Goal: Transaction & Acquisition: Obtain resource

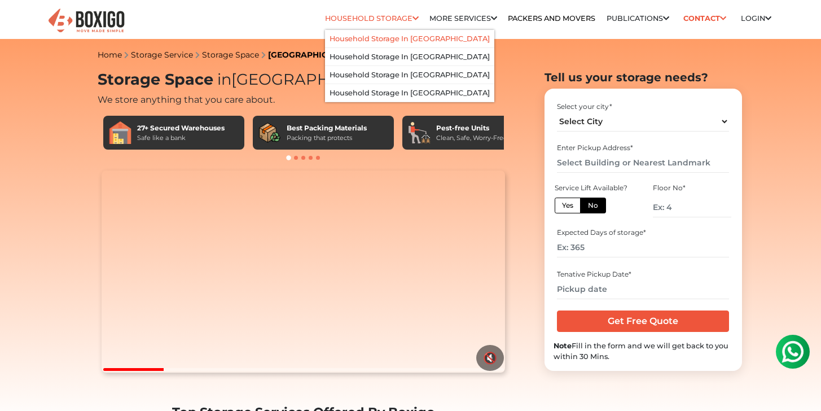
click at [407, 39] on link "Household Storage in [GEOGRAPHIC_DATA]" at bounding box center [409, 38] width 160 height 8
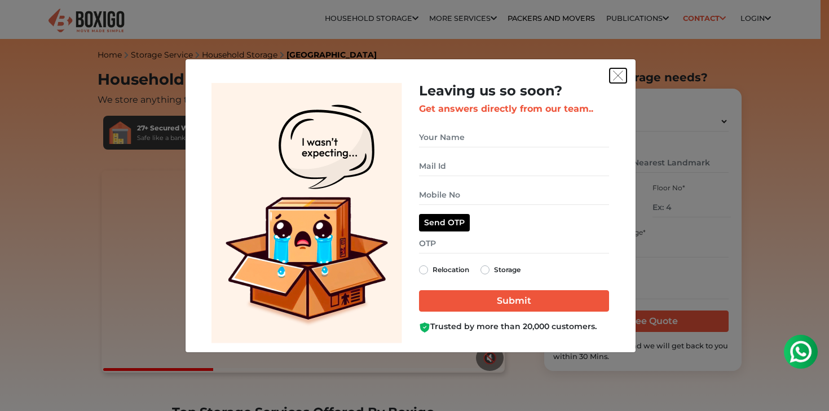
click at [621, 73] on img "get free quote dialog" at bounding box center [618, 76] width 10 height 10
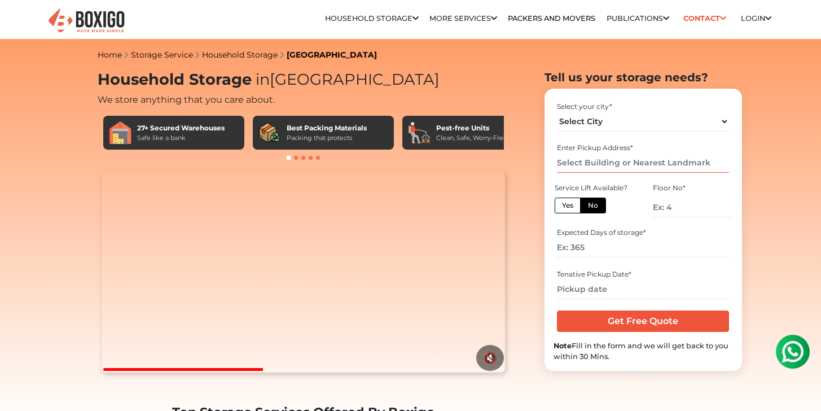
click at [619, 163] on input "text" at bounding box center [643, 163] width 172 height 20
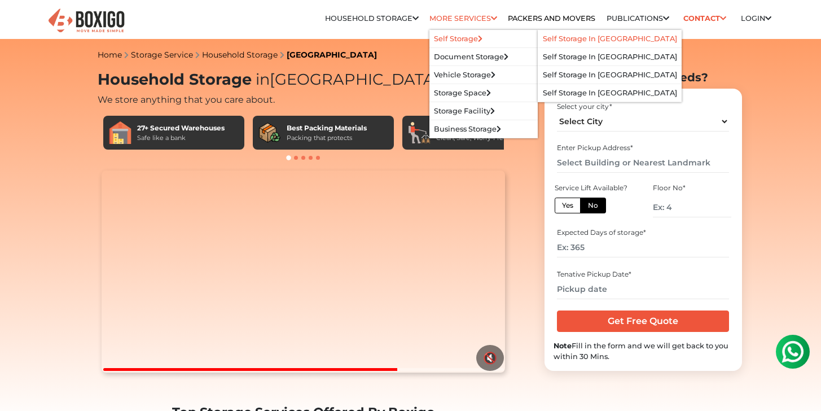
click at [550, 39] on link "Self Storage in [GEOGRAPHIC_DATA]" at bounding box center [610, 38] width 134 height 8
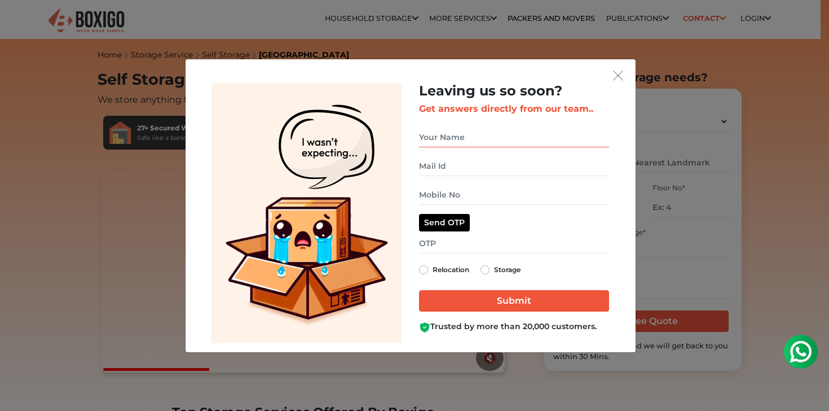
click at [460, 137] on input "get free quote dialog" at bounding box center [514, 137] width 190 height 20
type input "Joshua Samuel"
type input "jjoshua.samuel@gmail.com"
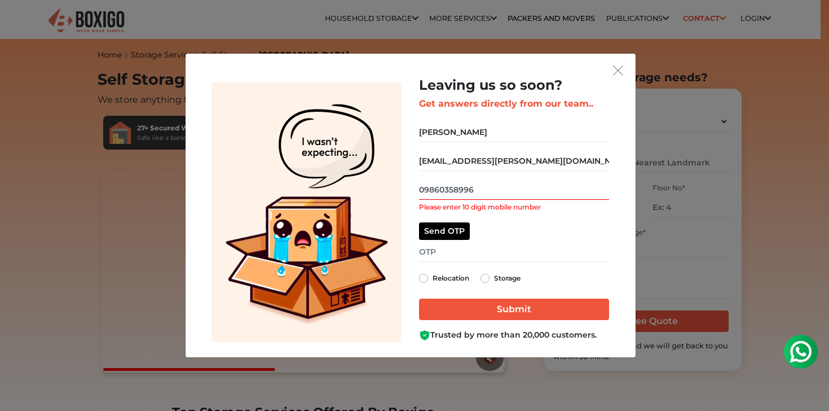
click at [424, 189] on input "09860358996" at bounding box center [514, 190] width 190 height 20
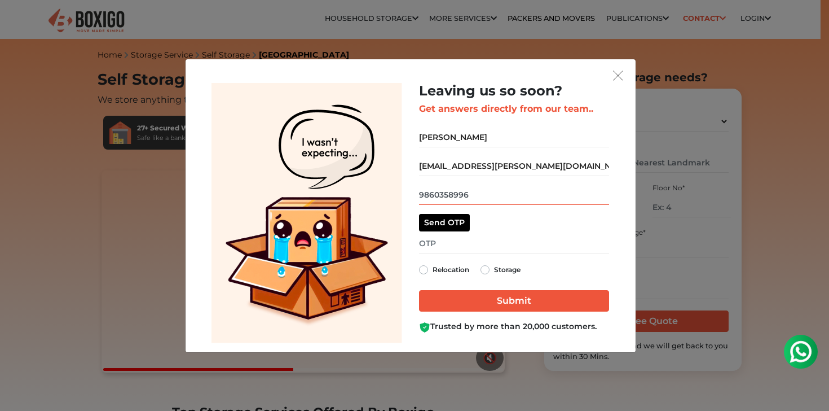
type input "9860358996"
click at [438, 223] on button "Send OTP" at bounding box center [444, 222] width 51 height 17
click at [442, 250] on input "get free quote dialog" at bounding box center [514, 244] width 190 height 20
type input "9538"
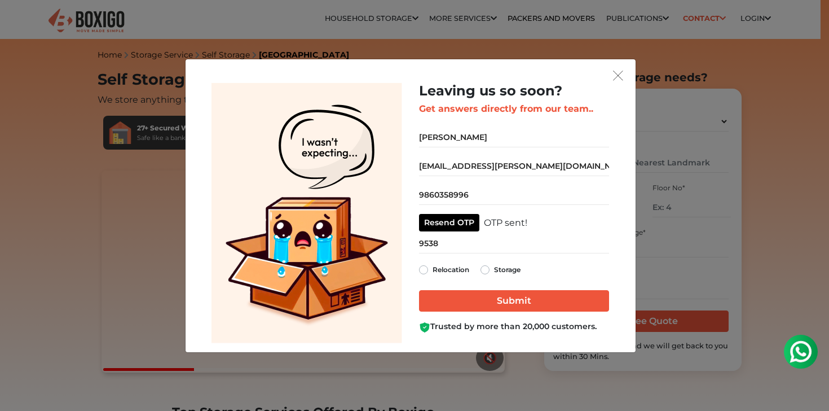
click at [494, 270] on label "Storage" at bounding box center [507, 270] width 27 height 14
click at [484, 270] on input "Storage" at bounding box center [485, 268] width 9 height 11
radio input "true"
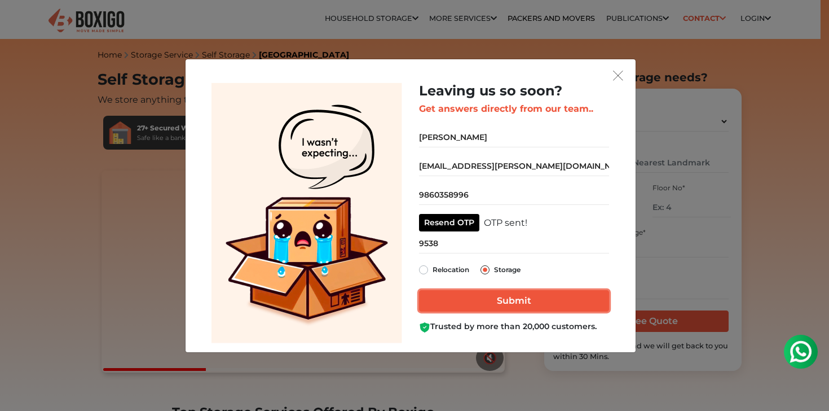
click at [487, 297] on input "Submit" at bounding box center [514, 300] width 190 height 21
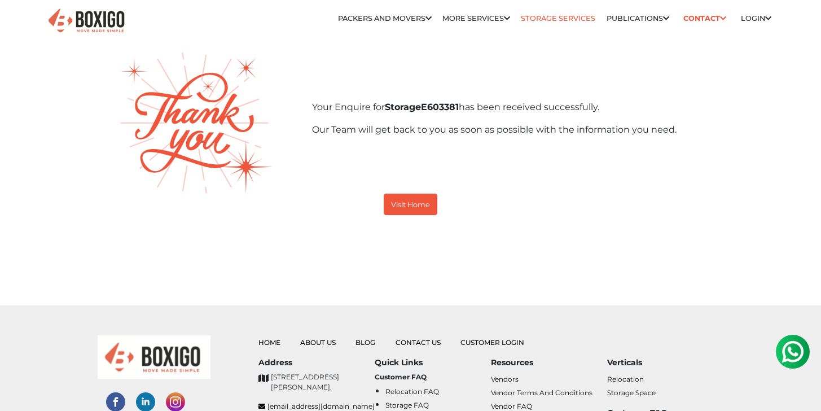
click at [530, 17] on link "Storage Services" at bounding box center [558, 18] width 74 height 8
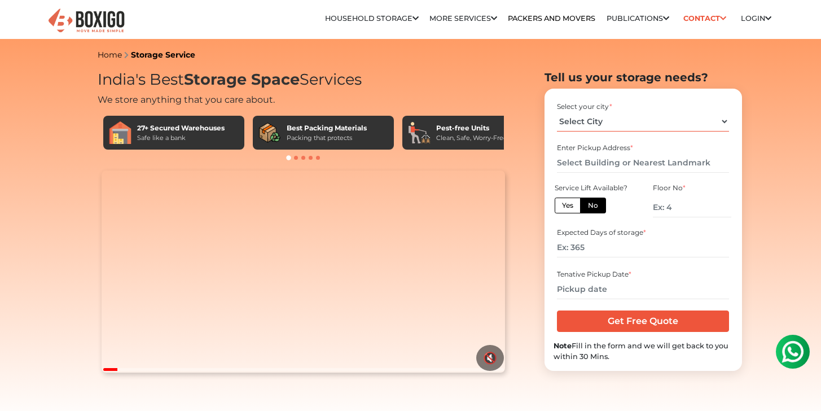
click at [613, 117] on select "Select City [GEOGRAPHIC_DATA] [GEOGRAPHIC_DATA] [GEOGRAPHIC_DATA] [GEOGRAPHIC_D…" at bounding box center [643, 122] width 172 height 20
select select "[GEOGRAPHIC_DATA]"
click at [557, 112] on select "Select City [GEOGRAPHIC_DATA] [GEOGRAPHIC_DATA] [GEOGRAPHIC_DATA] [GEOGRAPHIC_D…" at bounding box center [643, 122] width 172 height 20
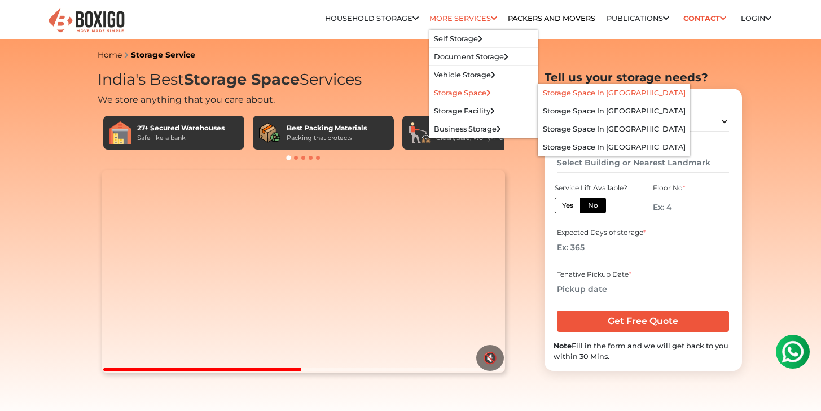
click at [569, 95] on link "Storage Space in [GEOGRAPHIC_DATA]" at bounding box center [614, 93] width 143 height 8
